Goal: Navigation & Orientation: Find specific page/section

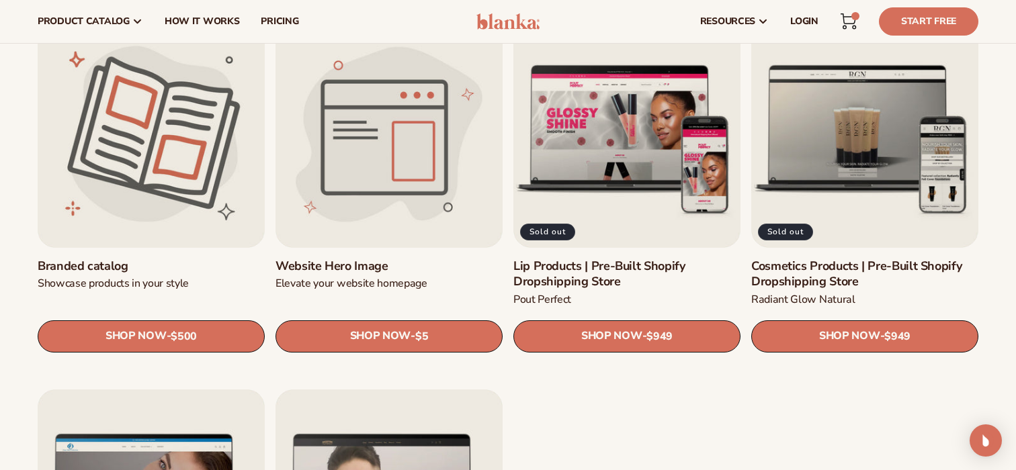
scroll to position [1475, 0]
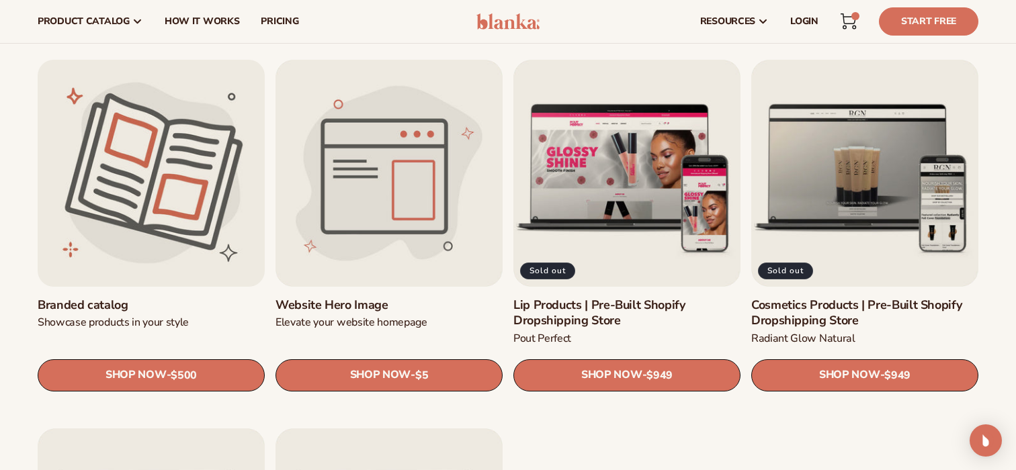
click at [211, 298] on link "Branded catalog" at bounding box center [151, 305] width 227 height 15
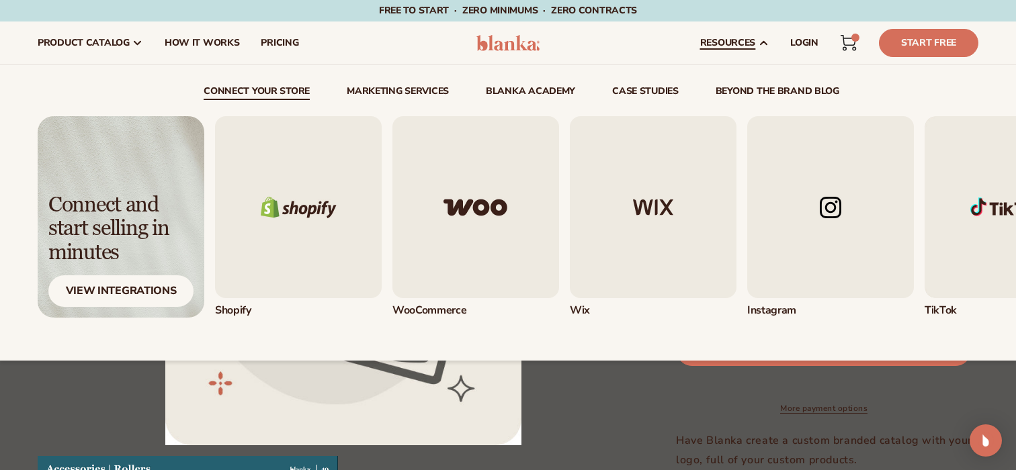
click at [635, 212] on img "3 / 5" at bounding box center [653, 207] width 167 height 182
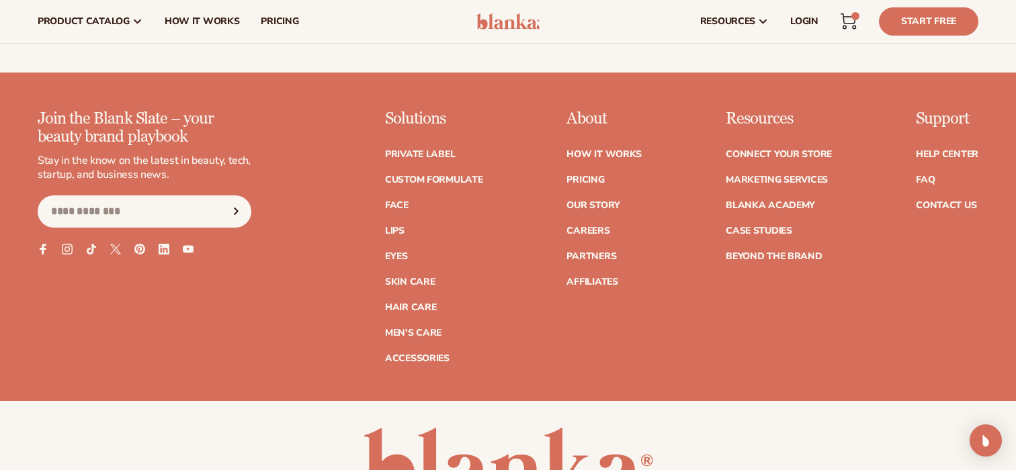
scroll to position [1786, 0]
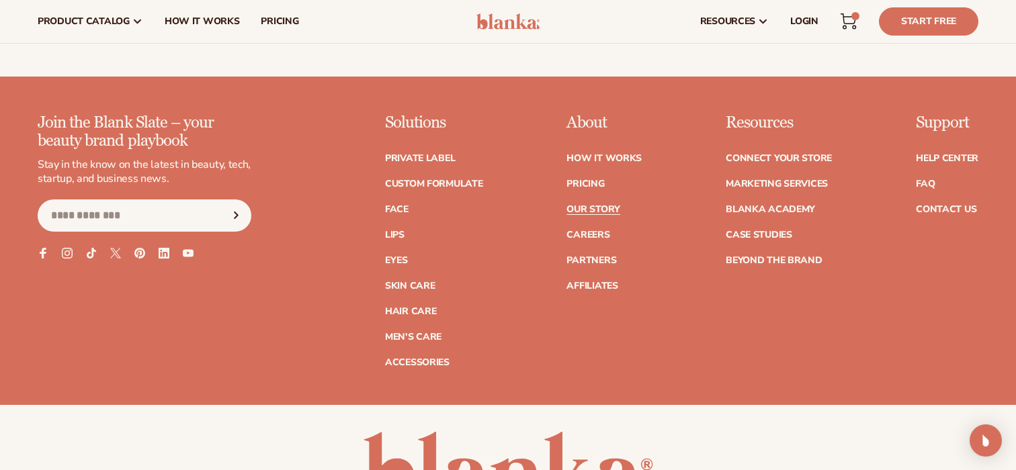
click at [608, 205] on link "Our Story" at bounding box center [592, 209] width 53 height 9
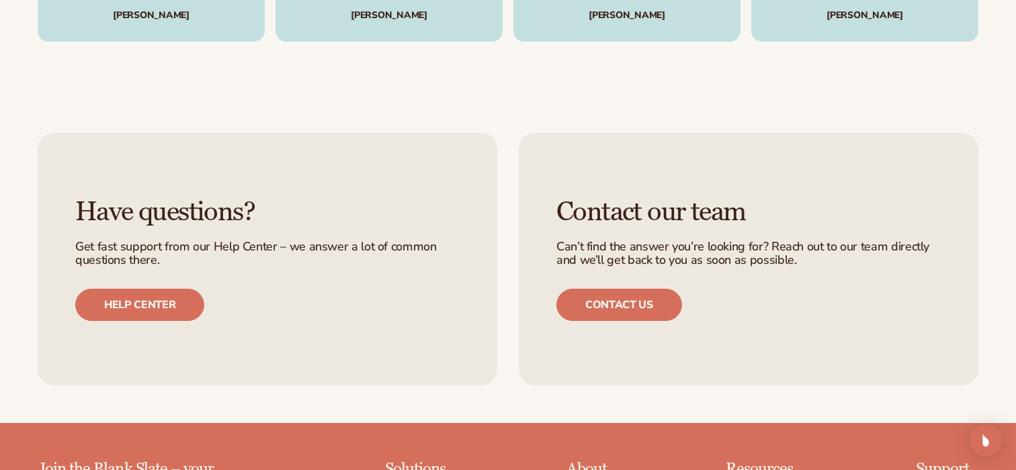
scroll to position [3410, 0]
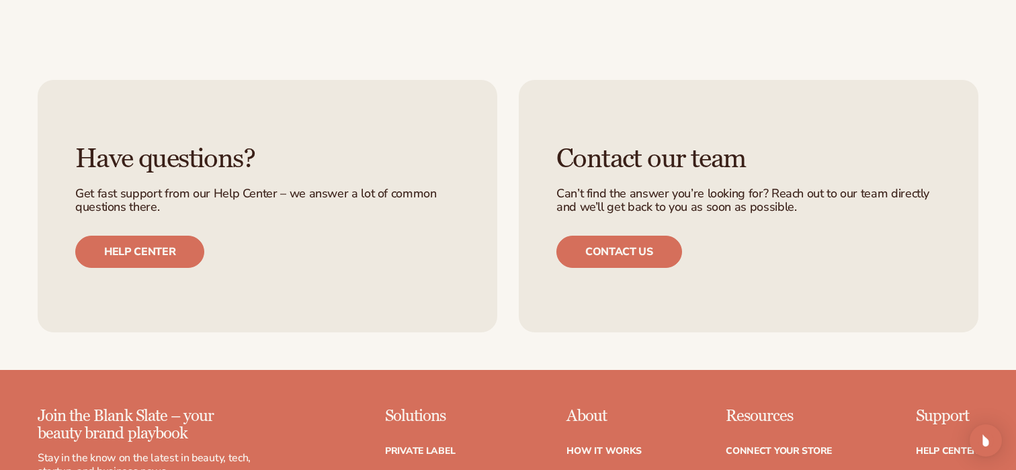
click at [132, 252] on div "Have questions? Get fast support from our Help Center – we answer a lot of comm…" at bounding box center [267, 206] width 459 height 253
click at [142, 236] on link "Help center" at bounding box center [139, 252] width 129 height 32
